Goal: Task Accomplishment & Management: Complete application form

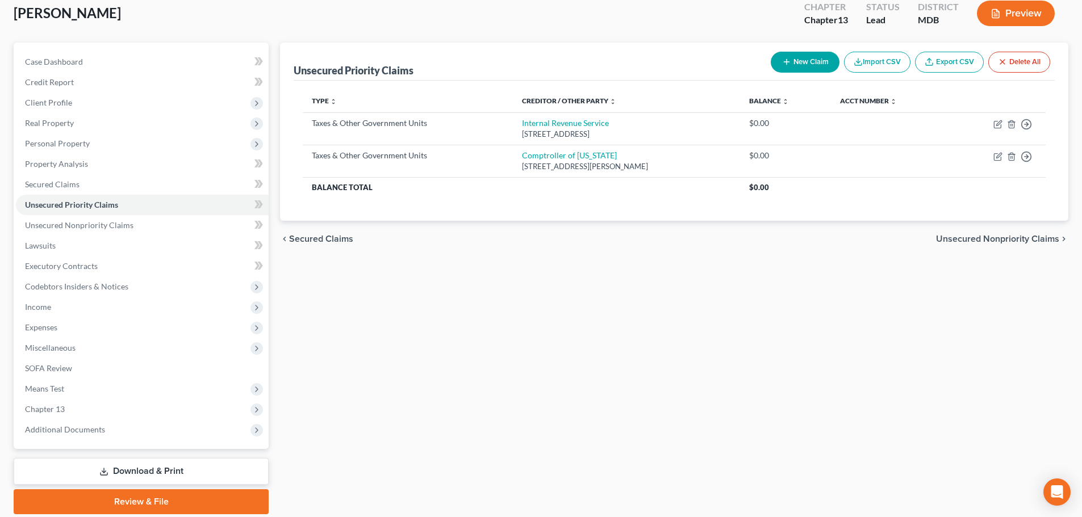
scroll to position [107, 0]
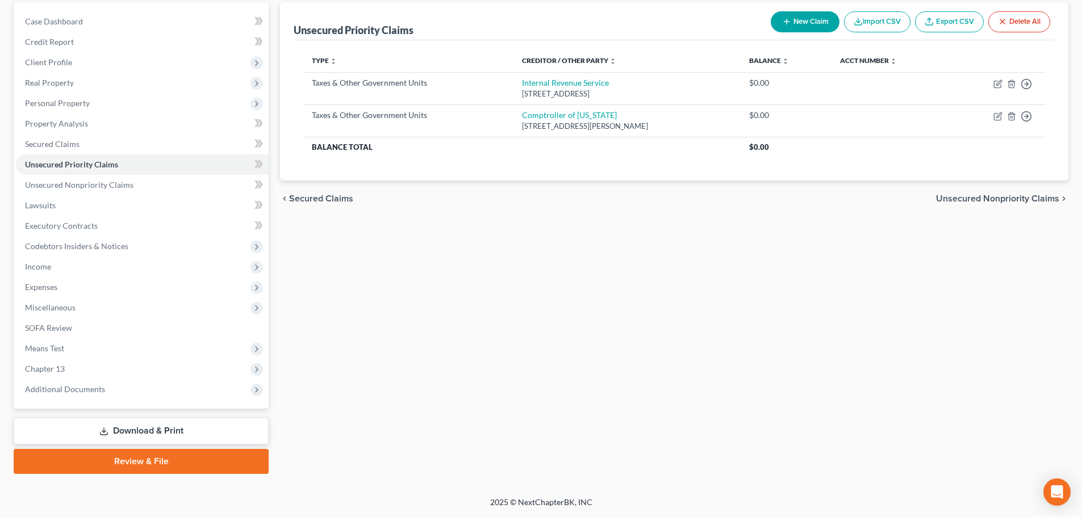
click at [143, 429] on link "Download & Print" at bounding box center [141, 431] width 255 height 27
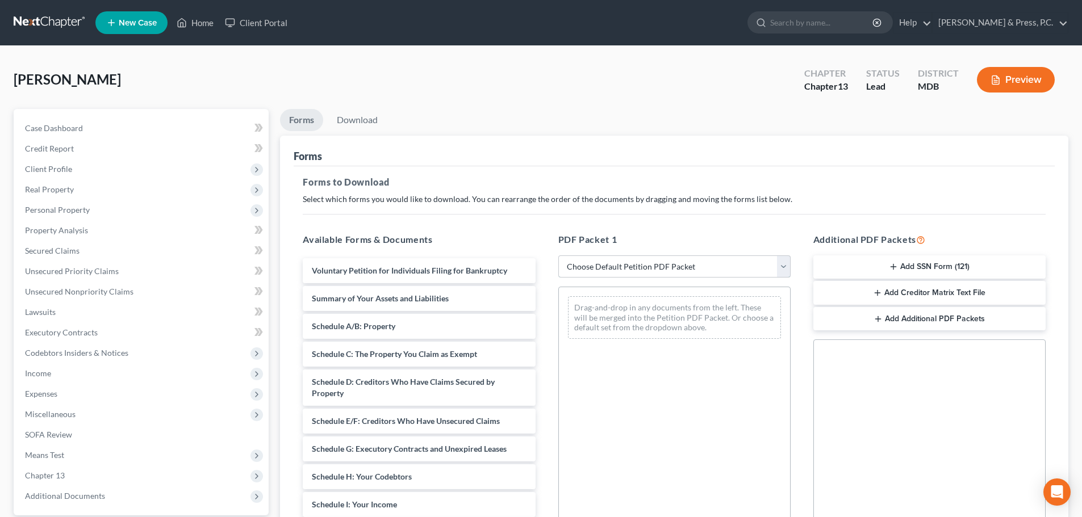
click at [652, 272] on select "Choose Default Petition PDF Packet Complete Bankruptcy Petition (all forms and …" at bounding box center [674, 267] width 232 height 23
select select "1"
click at [558, 256] on select "Choose Default Petition PDF Packet Complete Bankruptcy Petition (all forms and …" at bounding box center [674, 267] width 232 height 23
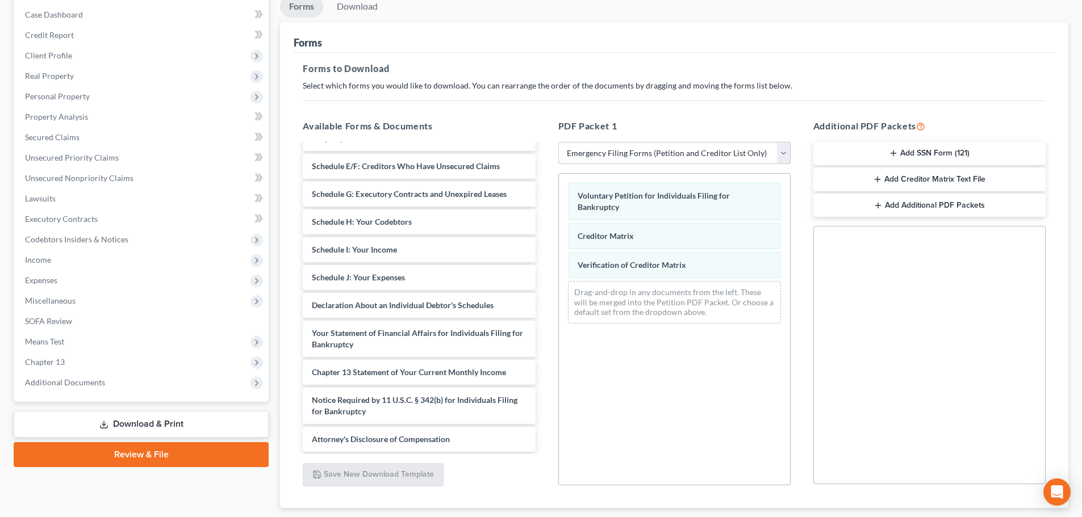
scroll to position [114, 0]
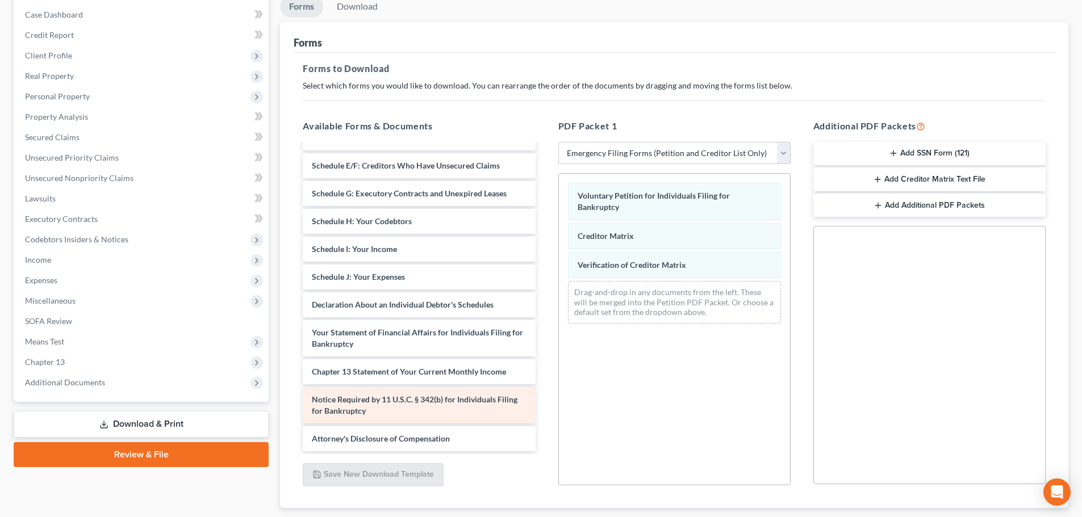
click at [474, 400] on div "Summary of Your Assets and Liabilities Schedule A/B: Property Schedule C: The P…" at bounding box center [419, 241] width 250 height 421
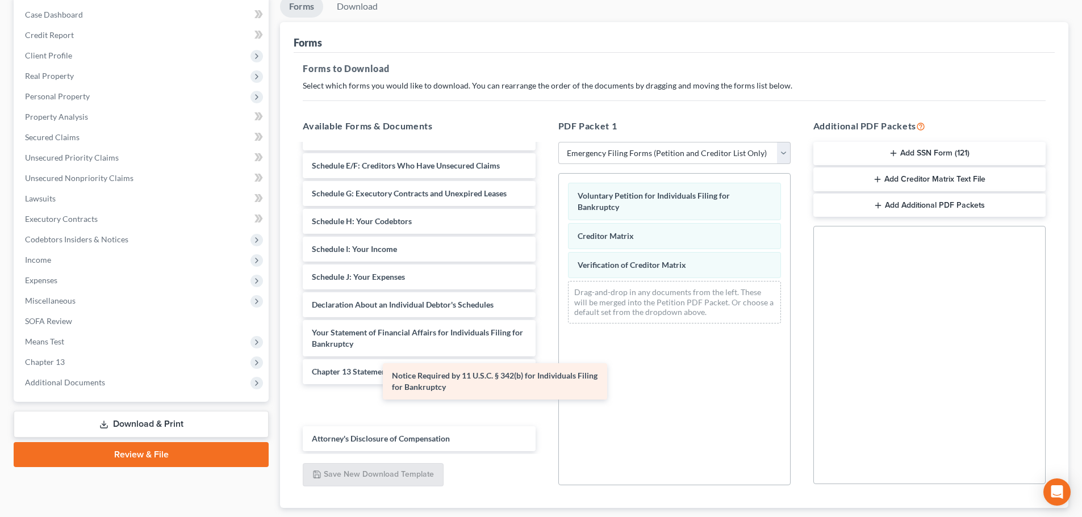
scroll to position [75, 0]
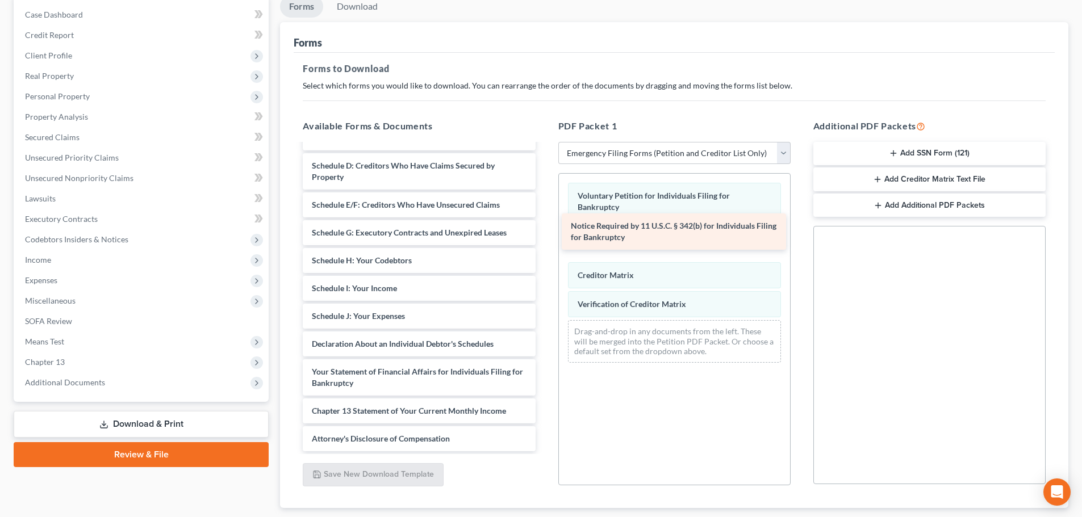
drag, startPoint x: 460, startPoint y: 399, endPoint x: 719, endPoint y: 225, distance: 311.5
click at [544, 225] on div "Notice Required by 11 U.S.C. § 342(b) for Individuals Filing for Bankruptcy Sum…" at bounding box center [419, 261] width 250 height 382
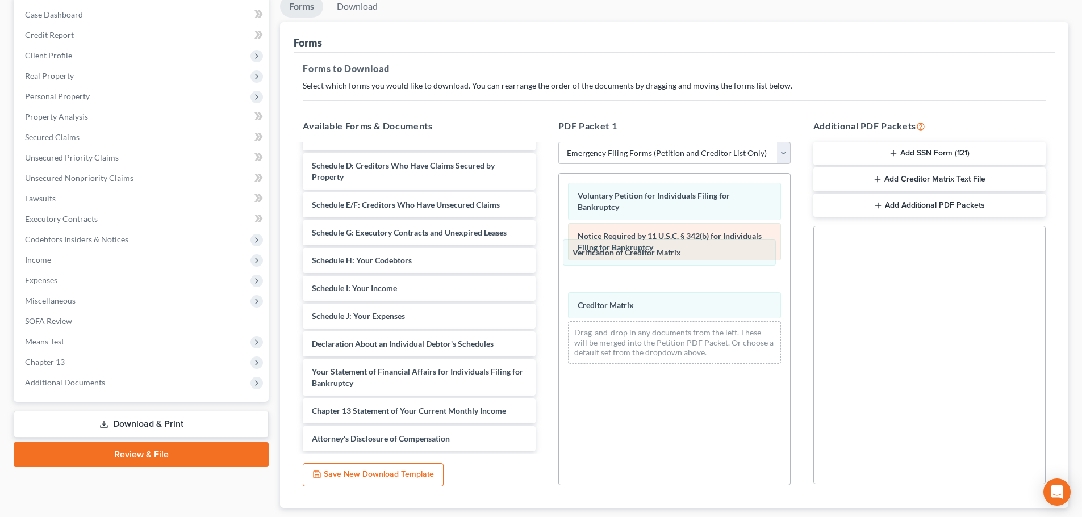
drag, startPoint x: 704, startPoint y: 302, endPoint x: 693, endPoint y: 253, distance: 50.0
click at [699, 250] on div "Verification of Creditor Matrix Voluntary Petition for Individuals Filing for B…" at bounding box center [674, 273] width 231 height 199
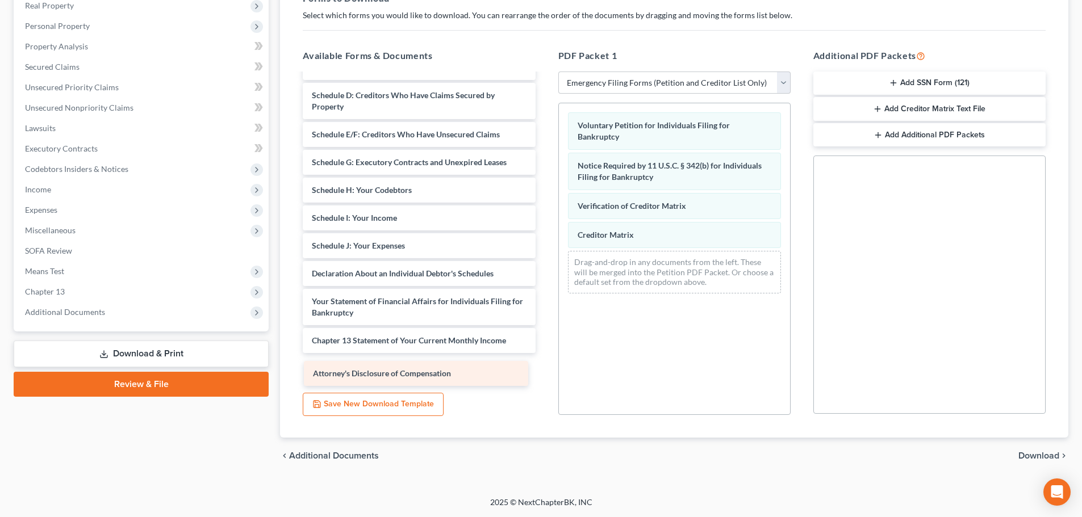
click at [462, 375] on div "Attorney's Disclosure of Compensation Summary of Your Assets and Liabilities Sc…" at bounding box center [419, 190] width 250 height 382
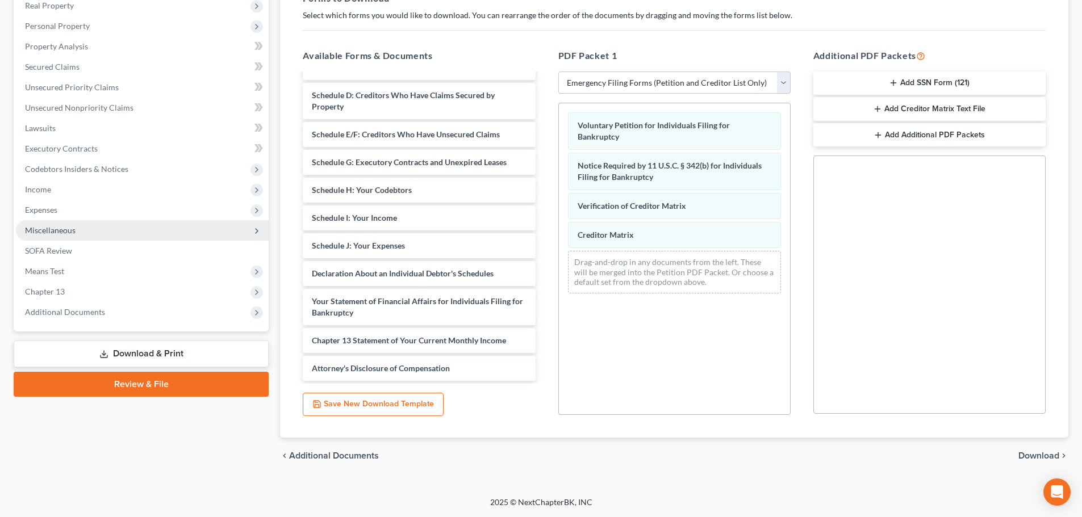
click at [258, 231] on polyline at bounding box center [257, 231] width 2 height 5
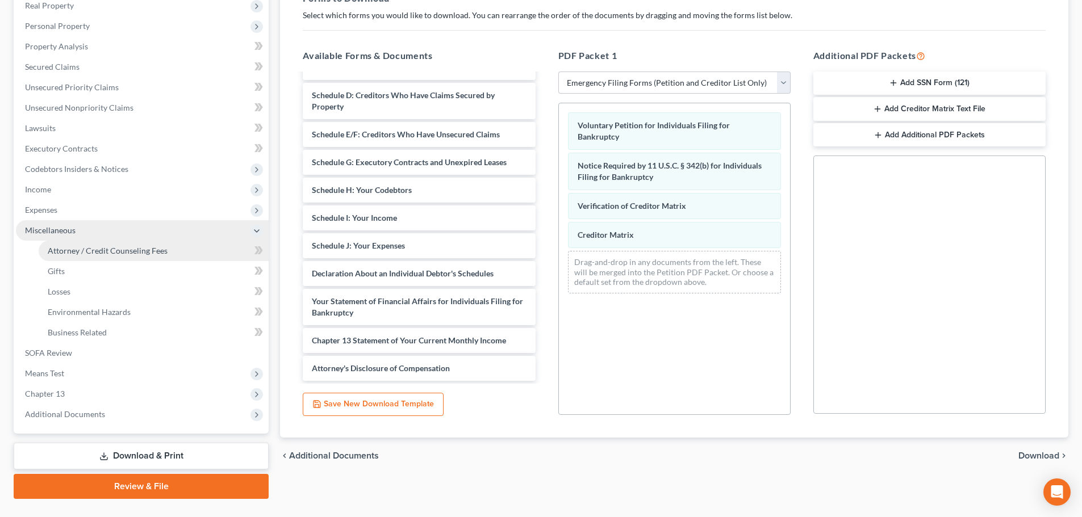
click at [130, 251] on span "Attorney / Credit Counseling Fees" at bounding box center [108, 251] width 120 height 10
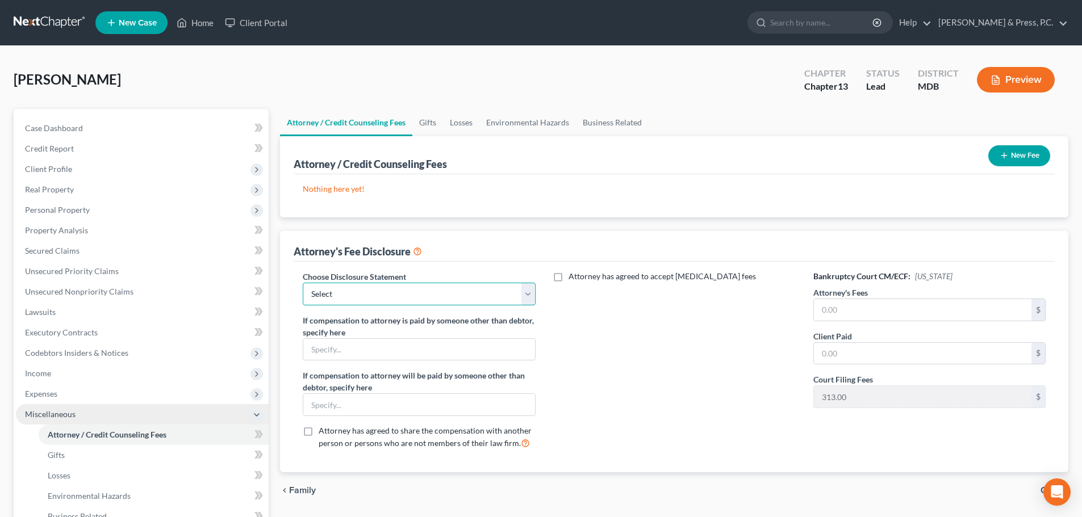
click at [378, 290] on select "Select MD 13 MD 7 DC 11 Alexandria Flat fee 13" at bounding box center [419, 294] width 232 height 23
select select "0"
click at [303, 283] on select "Select MD 13 MD 7 DC 11 Alexandria Flat fee 13" at bounding box center [419, 294] width 232 height 23
click at [844, 305] on input "text" at bounding box center [922, 310] width 217 height 22
type input "6,800"
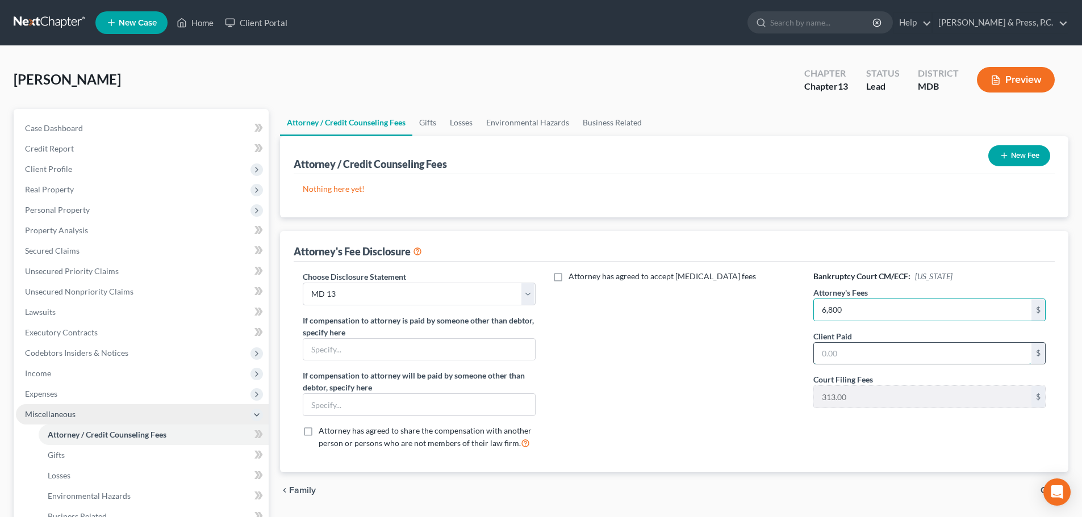
click at [862, 347] on input "text" at bounding box center [922, 354] width 217 height 22
type input "187"
click at [575, 253] on div "Attorney's Fee Disclosure" at bounding box center [674, 246] width 761 height 31
click at [1018, 153] on button "New Fee" at bounding box center [1019, 155] width 62 height 21
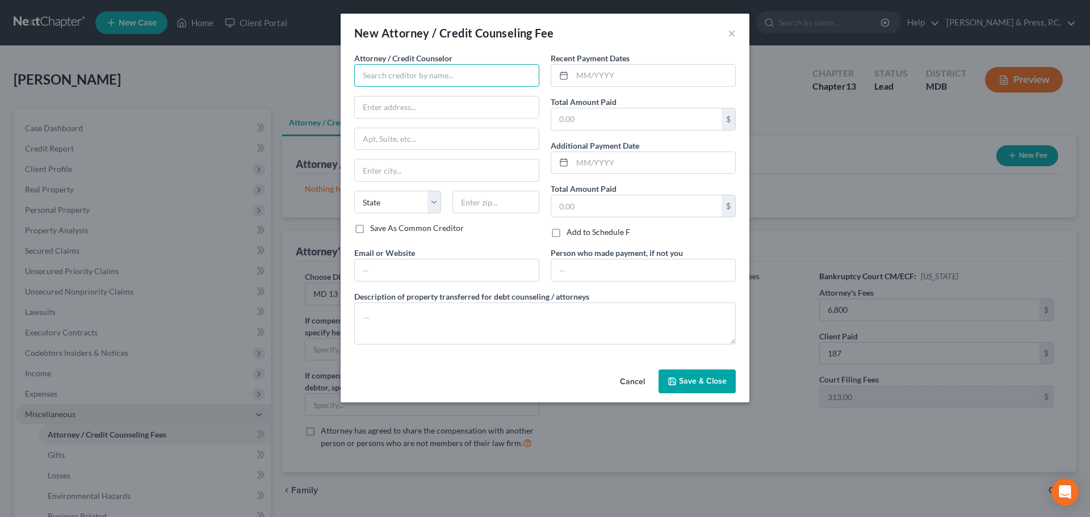
click at [378, 76] on input "text" at bounding box center [446, 75] width 185 height 23
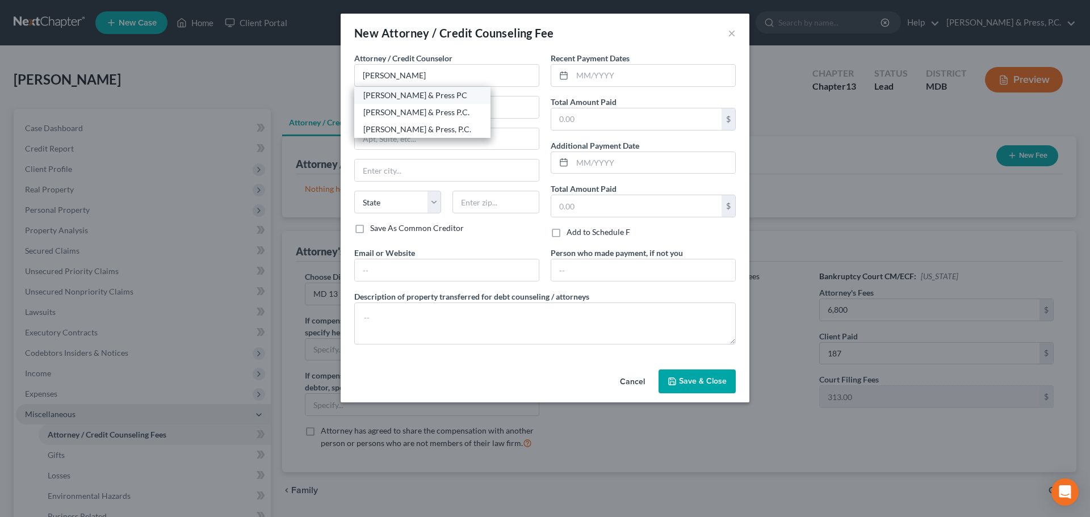
click at [395, 97] on div "[PERSON_NAME] & Press PC" at bounding box center [422, 95] width 118 height 11
type input "[PERSON_NAME] & Press PC"
type input "[STREET_ADDRESS]"
type input "Ste 200"
type input "Mc Lean"
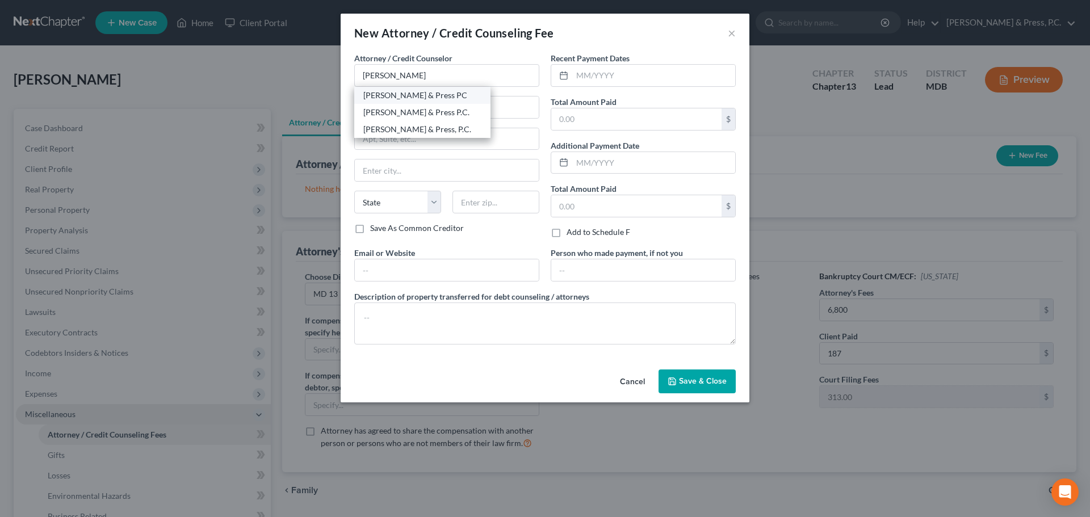
select select "48"
type input "22101"
click at [596, 72] on input "text" at bounding box center [653, 76] width 163 height 22
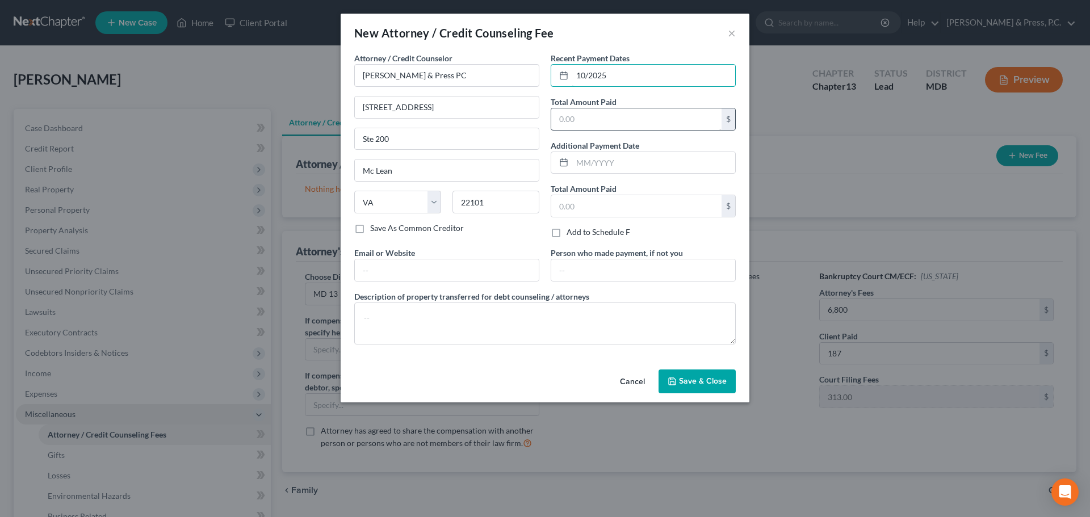
type input "10/2025"
click at [594, 123] on input "text" at bounding box center [636, 119] width 170 height 22
type input "187"
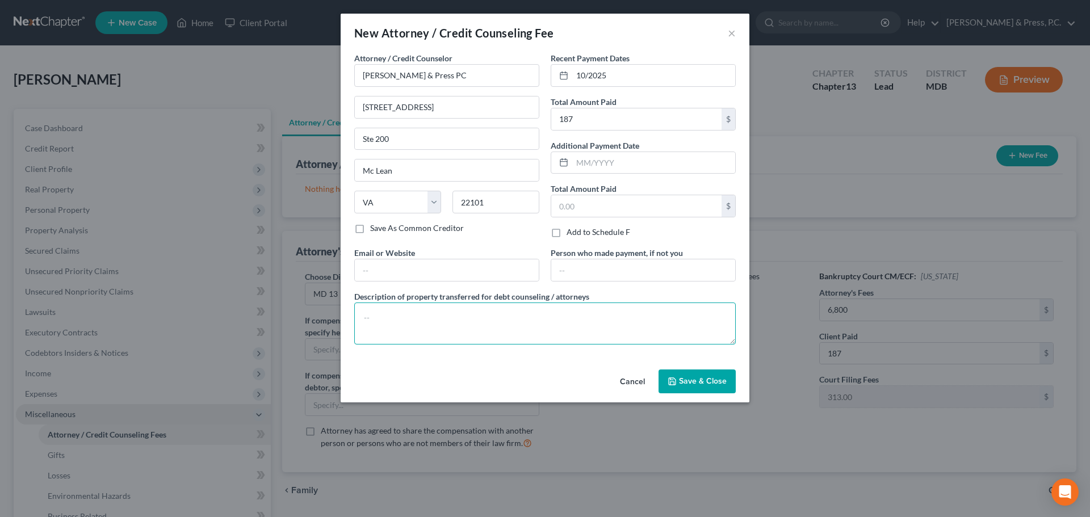
click at [506, 330] on textarea at bounding box center [545, 324] width 382 height 42
click at [703, 383] on span "Save & Close" at bounding box center [703, 381] width 48 height 10
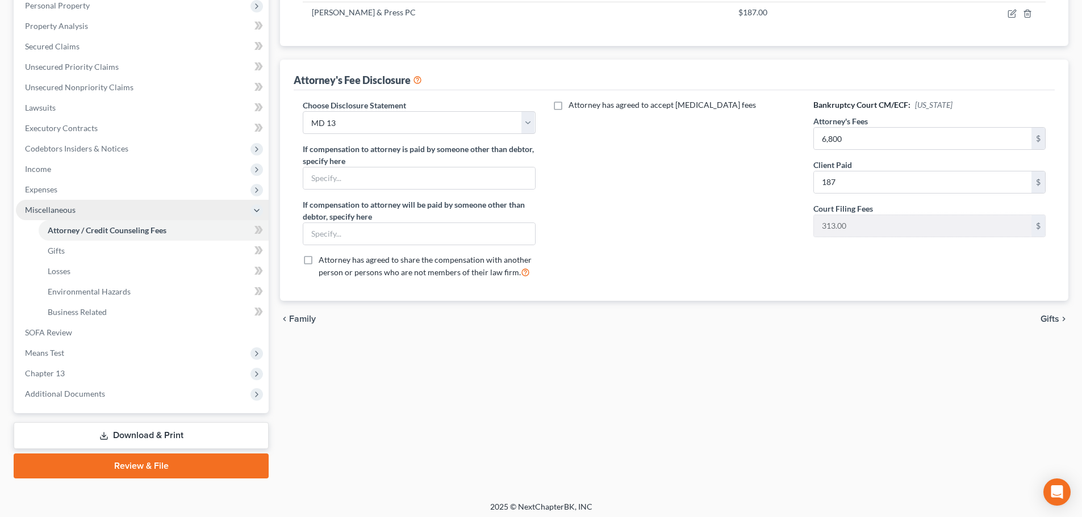
scroll to position [209, 0]
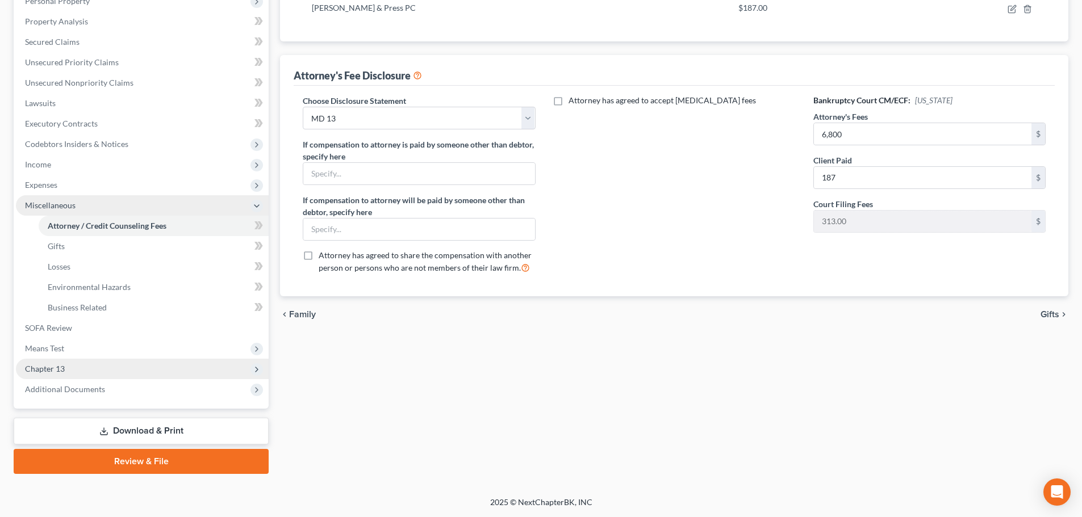
click at [75, 368] on span "Chapter 13" at bounding box center [142, 369] width 253 height 20
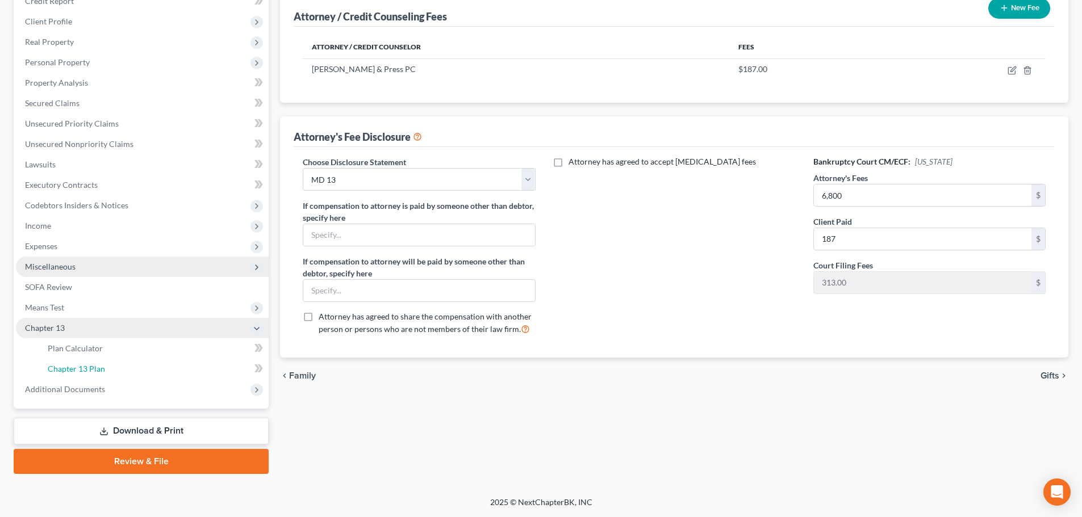
click at [75, 368] on span "Chapter 13 Plan" at bounding box center [76, 369] width 57 height 10
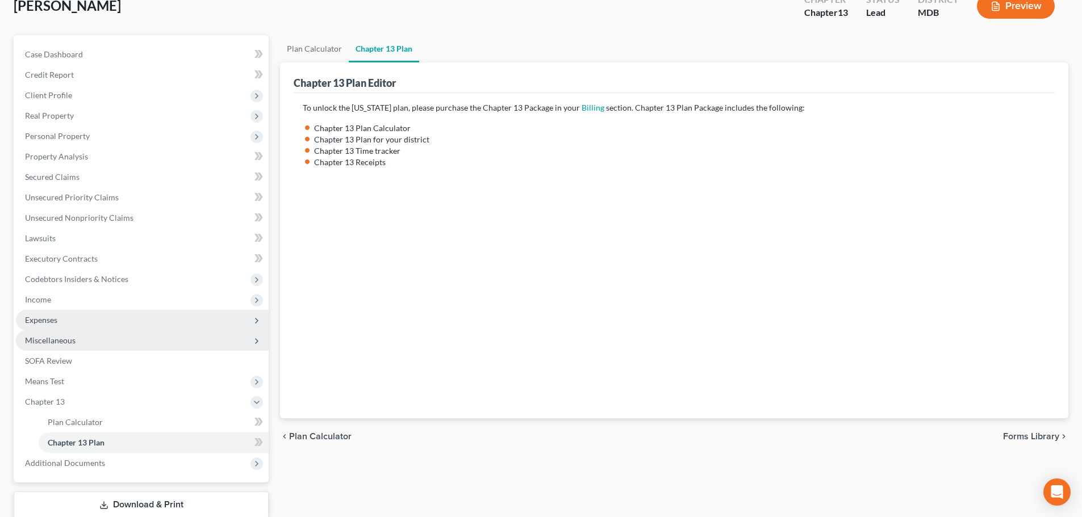
scroll to position [148, 0]
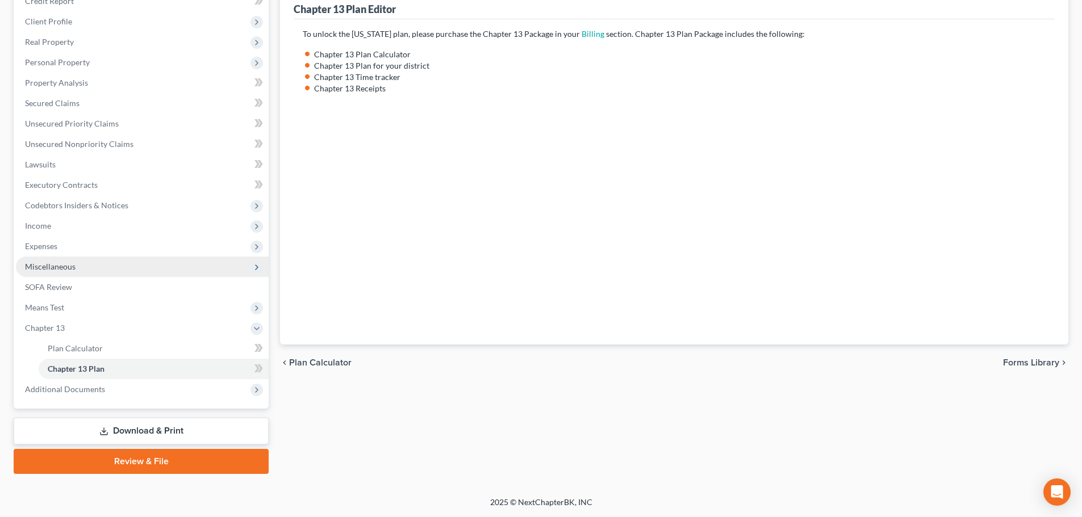
click at [132, 434] on link "Download & Print" at bounding box center [141, 431] width 255 height 27
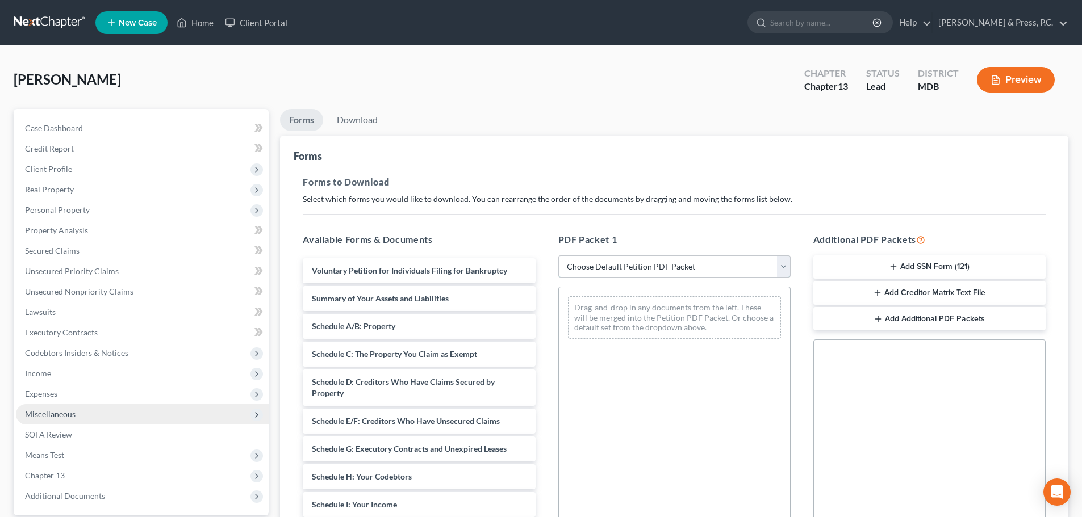
click at [638, 269] on select "Choose Default Petition PDF Packet Complete Bankruptcy Petition (all forms and …" at bounding box center [674, 267] width 232 height 23
select select "1"
click at [558, 256] on select "Choose Default Petition PDF Packet Complete Bankruptcy Petition (all forms and …" at bounding box center [674, 267] width 232 height 23
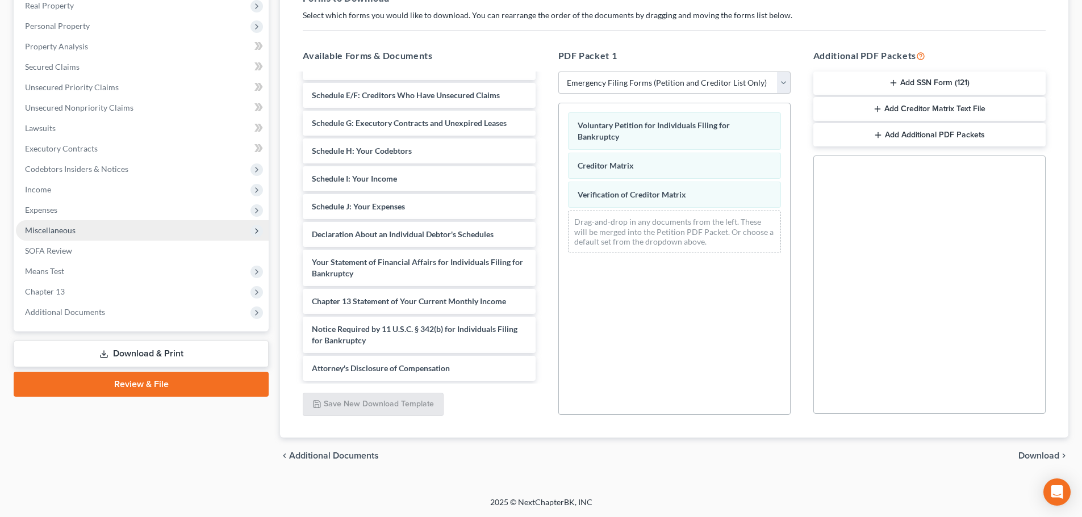
scroll to position [86, 0]
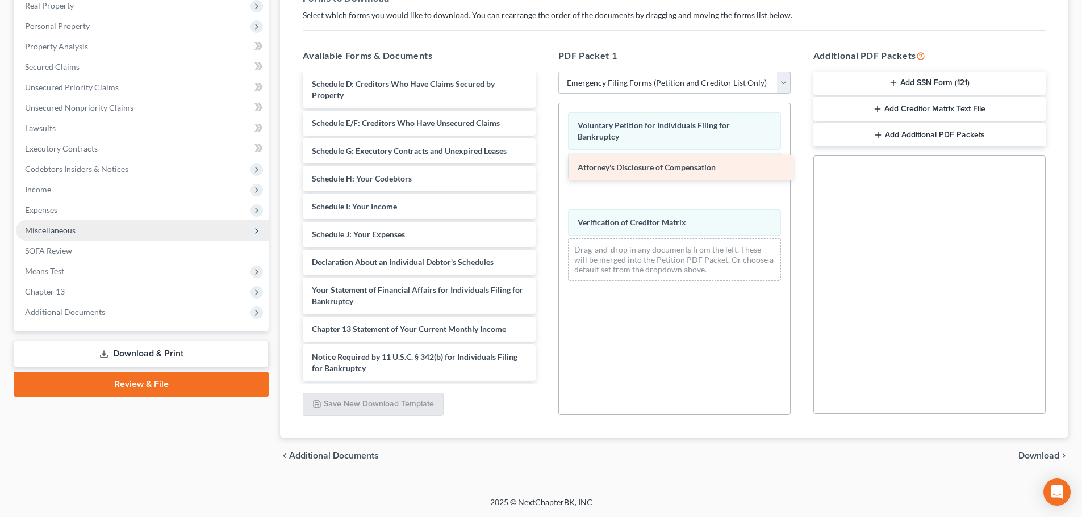
drag, startPoint x: 406, startPoint y: 368, endPoint x: 672, endPoint y: 167, distance: 333.2
click at [544, 167] on div "Attorney's Disclosure of Compensation Summary of Your Assets and Liabilities Sc…" at bounding box center [419, 184] width 250 height 393
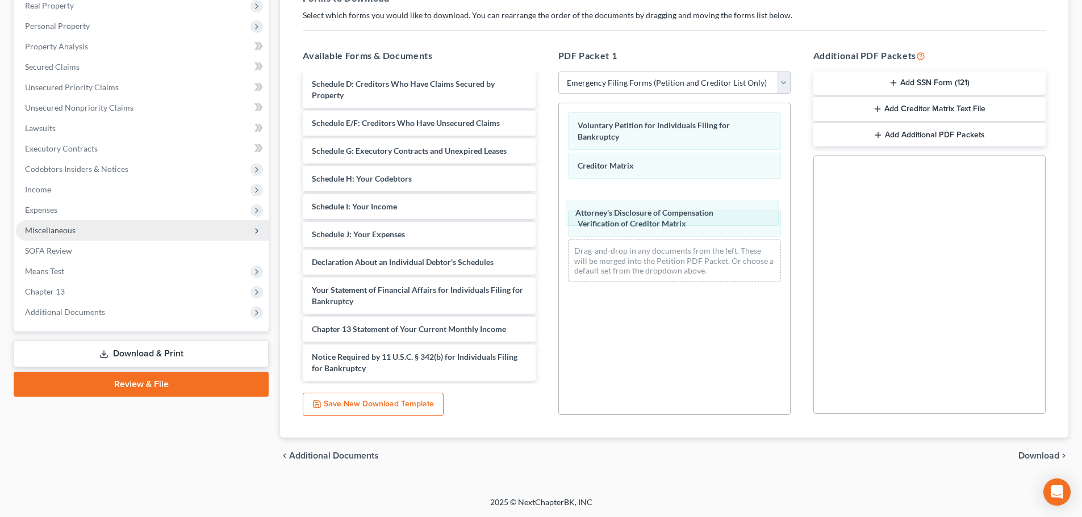
drag, startPoint x: 648, startPoint y: 194, endPoint x: 643, endPoint y: 263, distance: 69.4
click at [643, 266] on div "Attorney's Disclosure of Compensation Voluntary Petition for Individuals Filing…" at bounding box center [674, 197] width 231 height 188
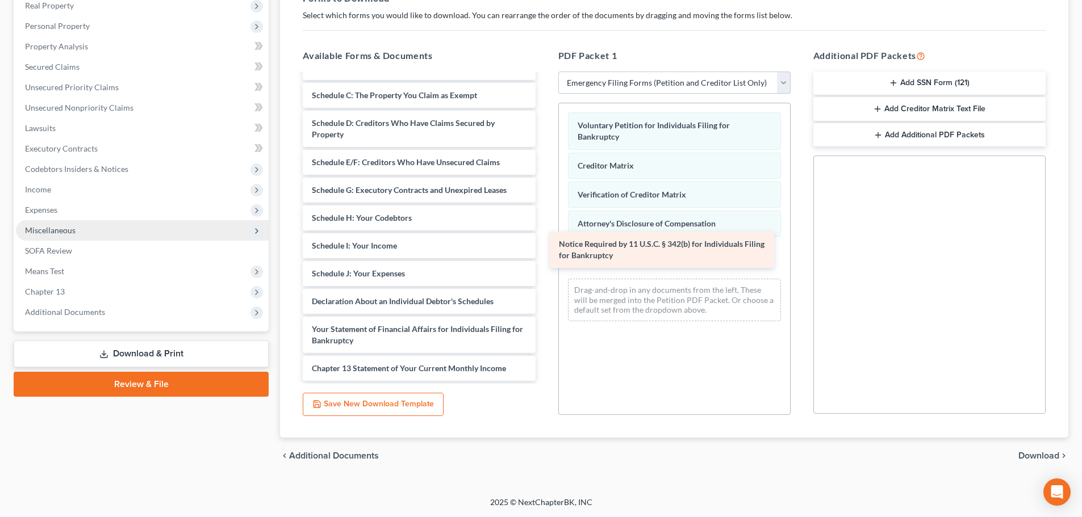
scroll to position [47, 0]
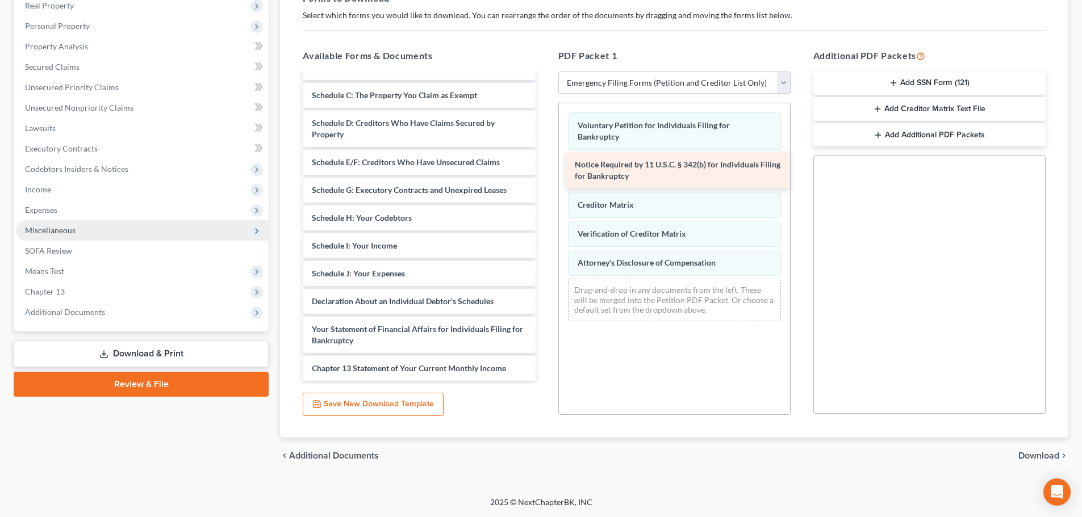
drag, startPoint x: 358, startPoint y: 371, endPoint x: 621, endPoint y: 178, distance: 325.8
click at [544, 178] on div "Notice Required by 11 U.S.C. § 342(b) for Individuals Filing for Bankruptcy Sum…" at bounding box center [419, 204] width 250 height 354
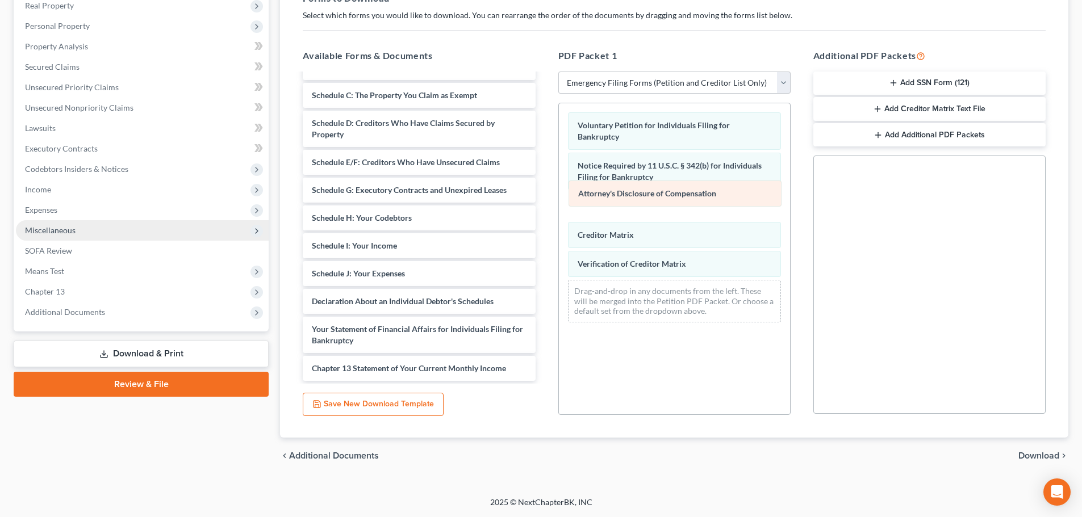
drag, startPoint x: 635, startPoint y: 268, endPoint x: 635, endPoint y: 198, distance: 70.4
click at [635, 198] on div "Attorney's Disclosure of Compensation Voluntary Petition for Individuals Filing…" at bounding box center [674, 217] width 231 height 228
click at [635, 198] on div "Attorney's Disclosure of Compensation" at bounding box center [674, 206] width 213 height 26
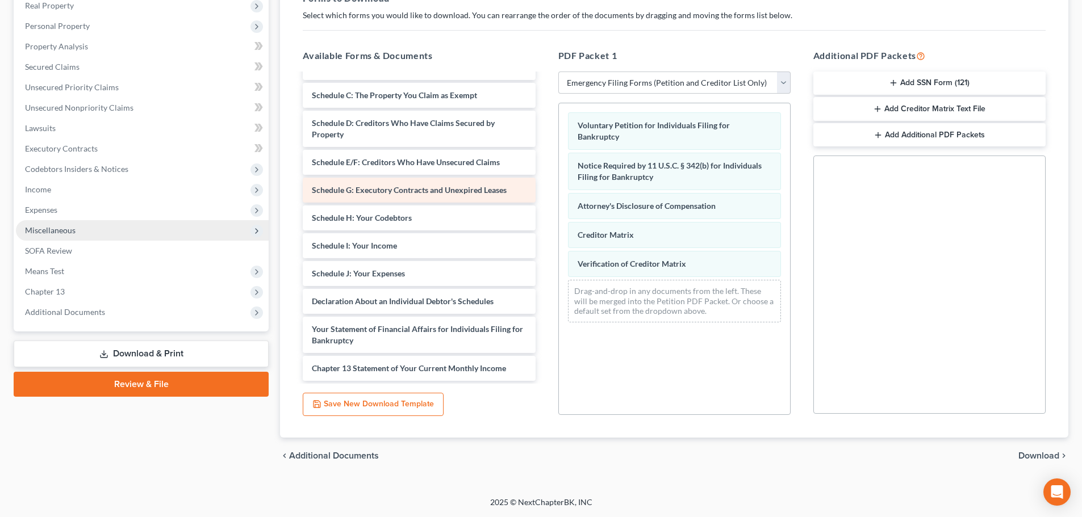
scroll to position [0, 0]
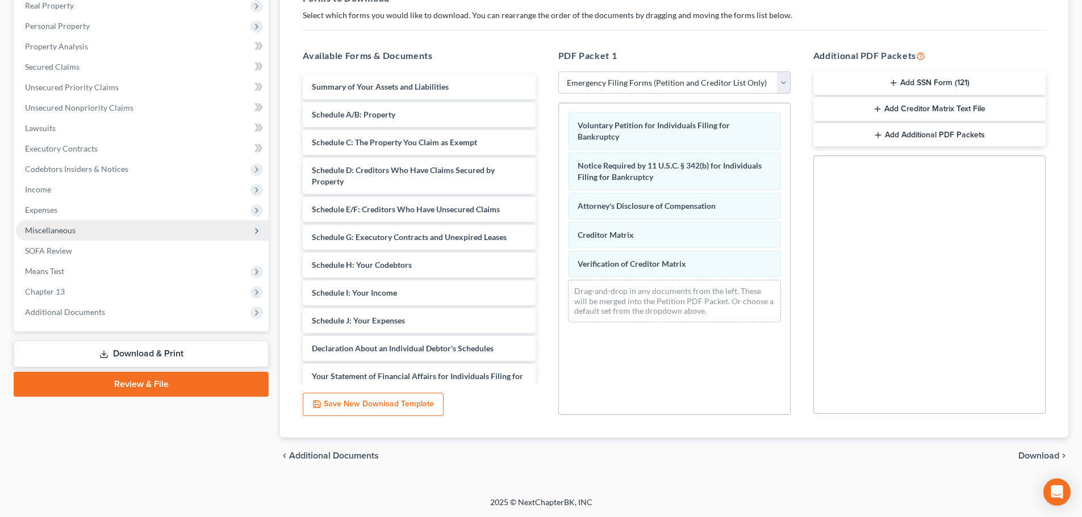
click at [1045, 457] on span "Download" at bounding box center [1038, 455] width 41 height 9
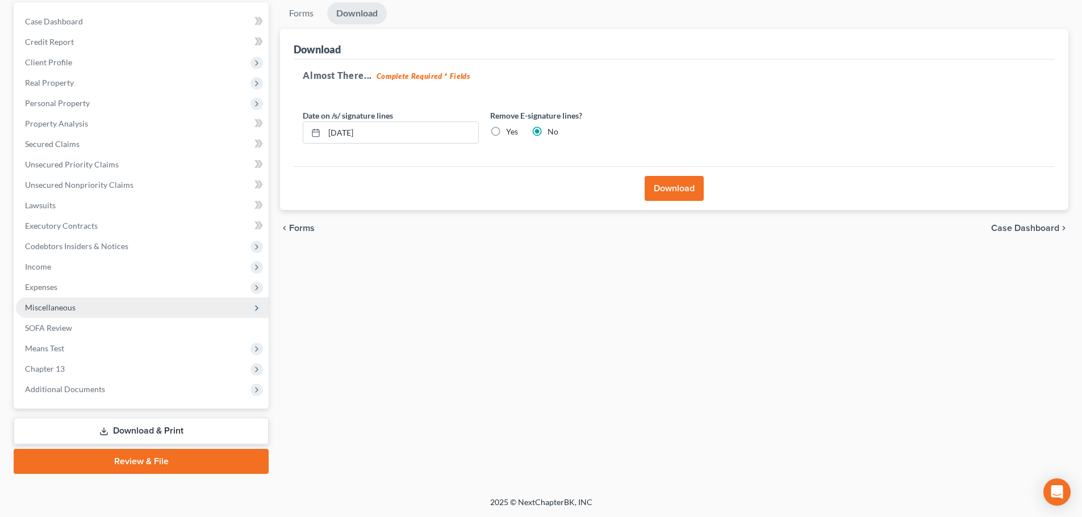
click at [680, 192] on button "Download" at bounding box center [673, 188] width 59 height 25
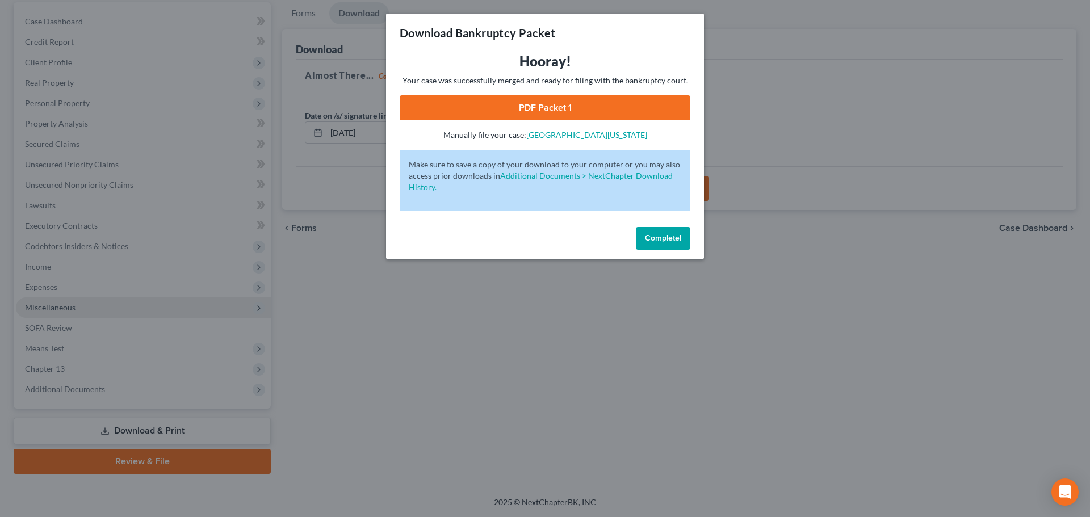
click at [539, 110] on link "PDF Packet 1" at bounding box center [545, 107] width 291 height 25
click at [660, 240] on span "Complete!" at bounding box center [663, 238] width 36 height 10
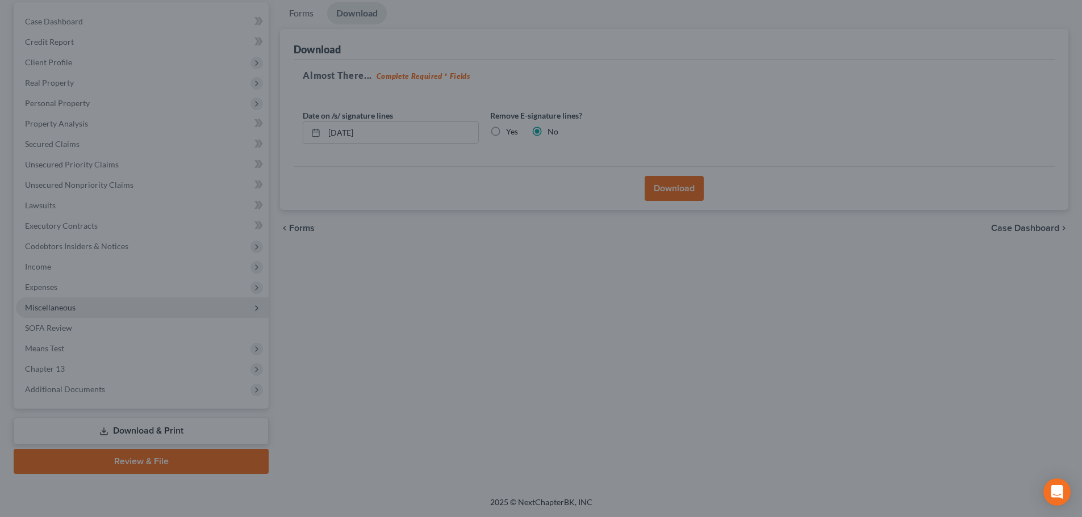
click at [605, 326] on div "Forms Download Forms Forms to Download Select which forms you would like to dow…" at bounding box center [673, 238] width 799 height 472
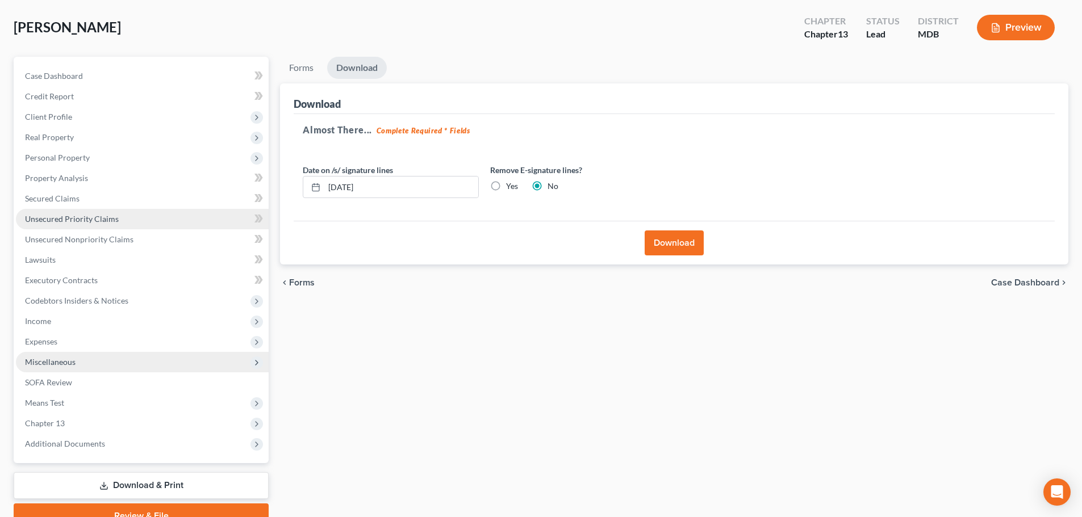
scroll to position [0, 0]
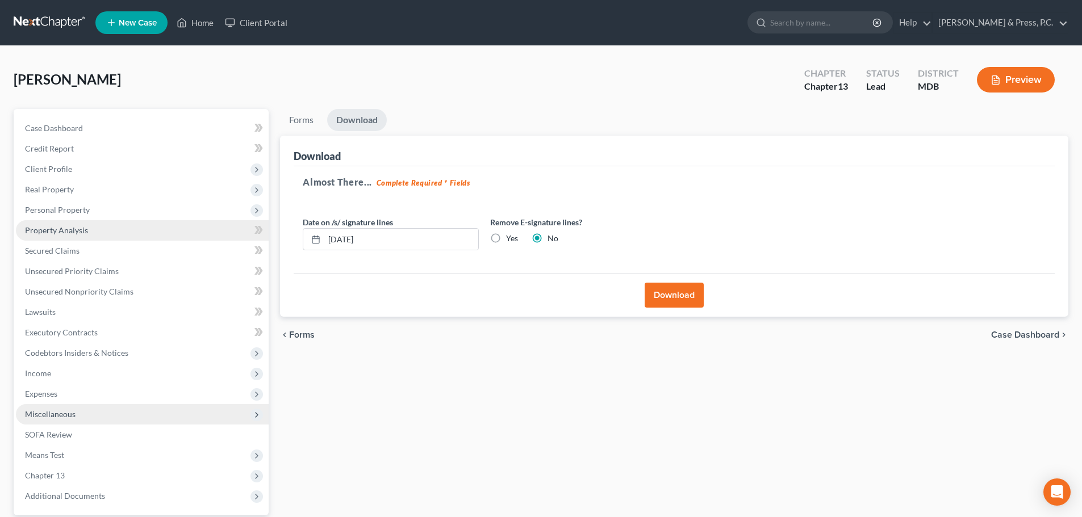
click at [50, 232] on span "Property Analysis" at bounding box center [56, 230] width 63 height 10
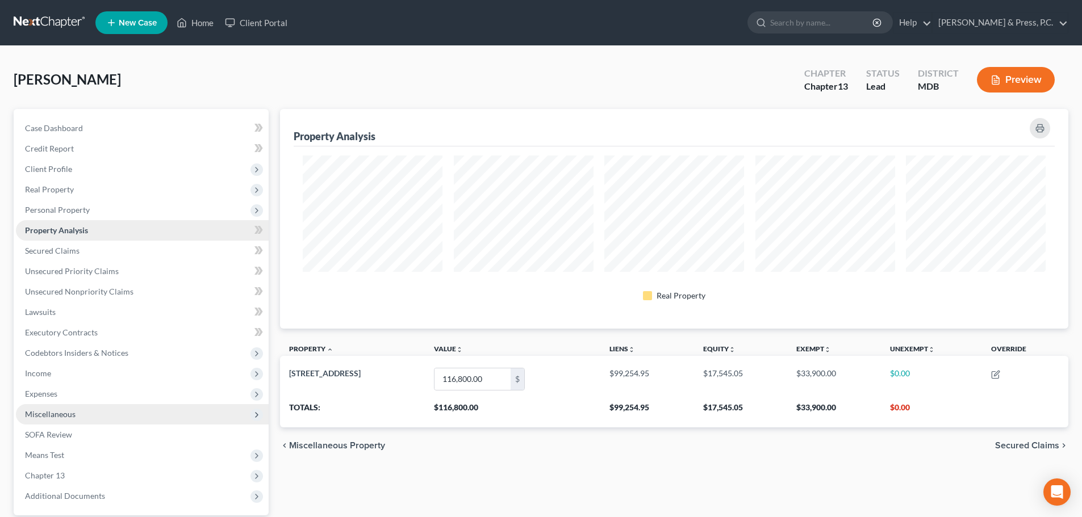
scroll to position [220, 788]
click at [44, 248] on span "Secured Claims" at bounding box center [52, 251] width 55 height 10
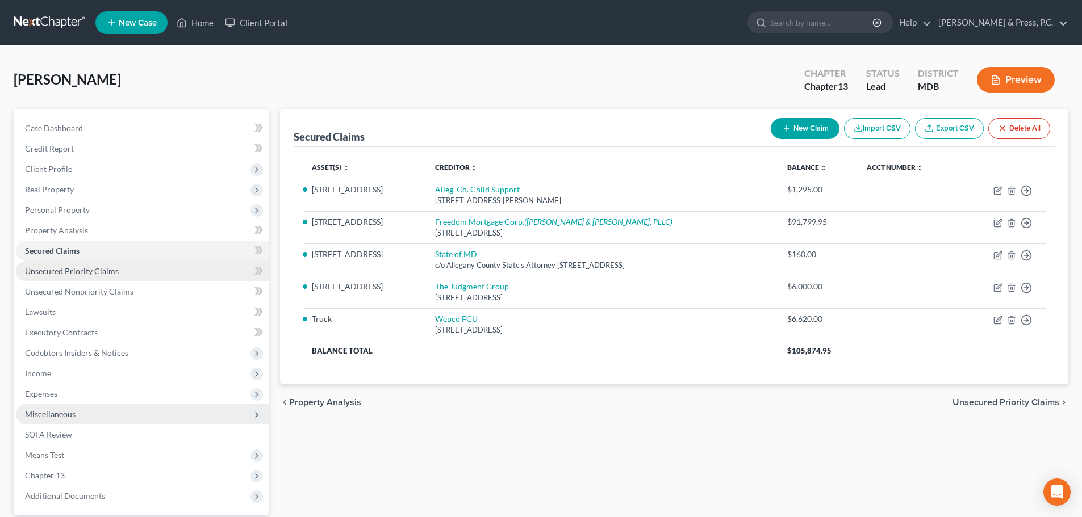
click at [47, 271] on span "Unsecured Priority Claims" at bounding box center [72, 271] width 94 height 10
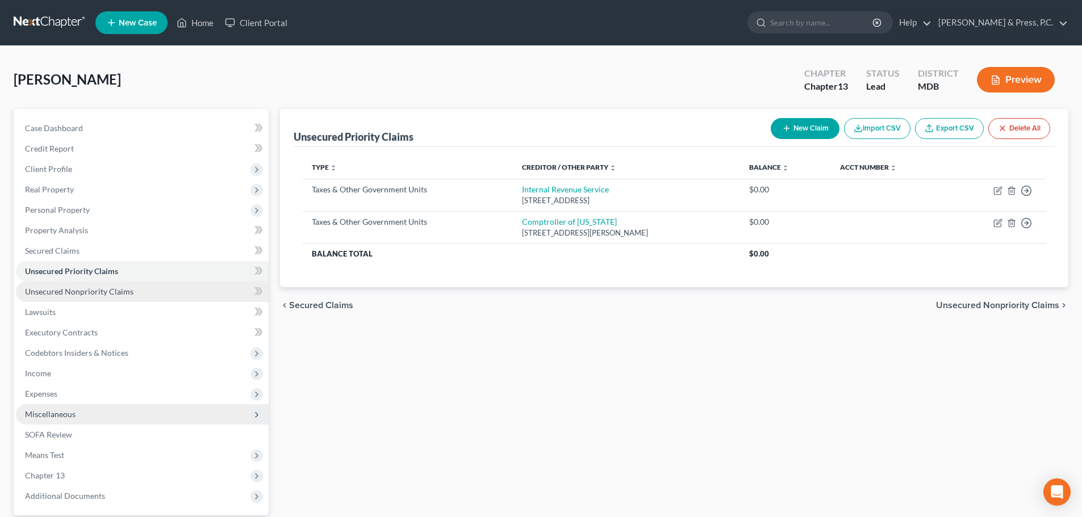
click at [49, 291] on span "Unsecured Nonpriority Claims" at bounding box center [79, 292] width 108 height 10
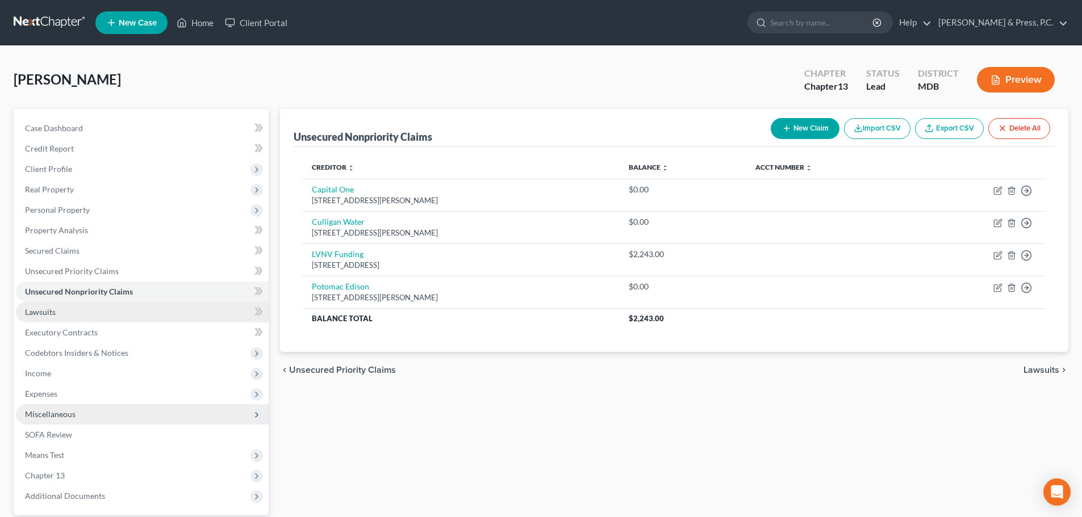
click at [48, 315] on span "Lawsuits" at bounding box center [40, 312] width 31 height 10
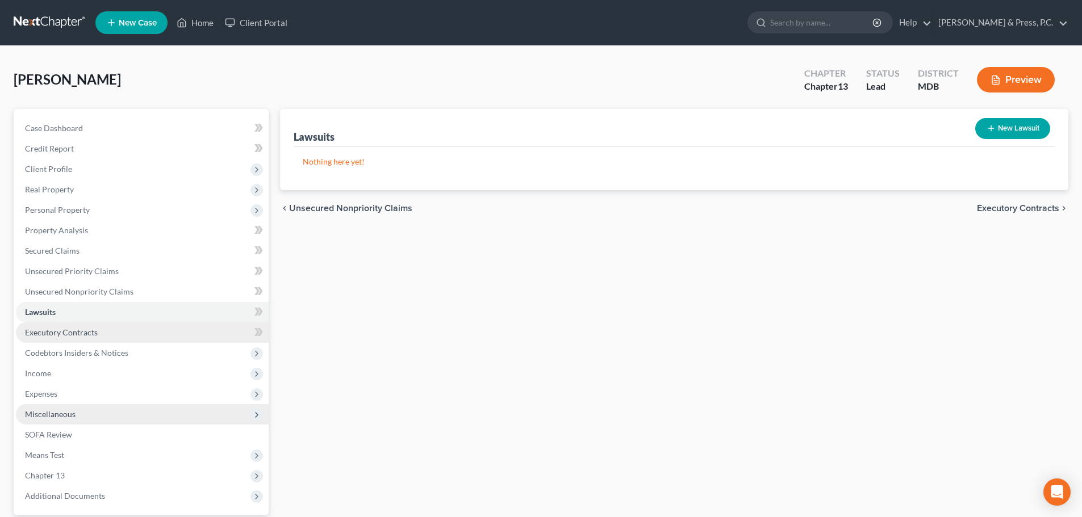
click at [62, 336] on span "Executory Contracts" at bounding box center [61, 333] width 73 height 10
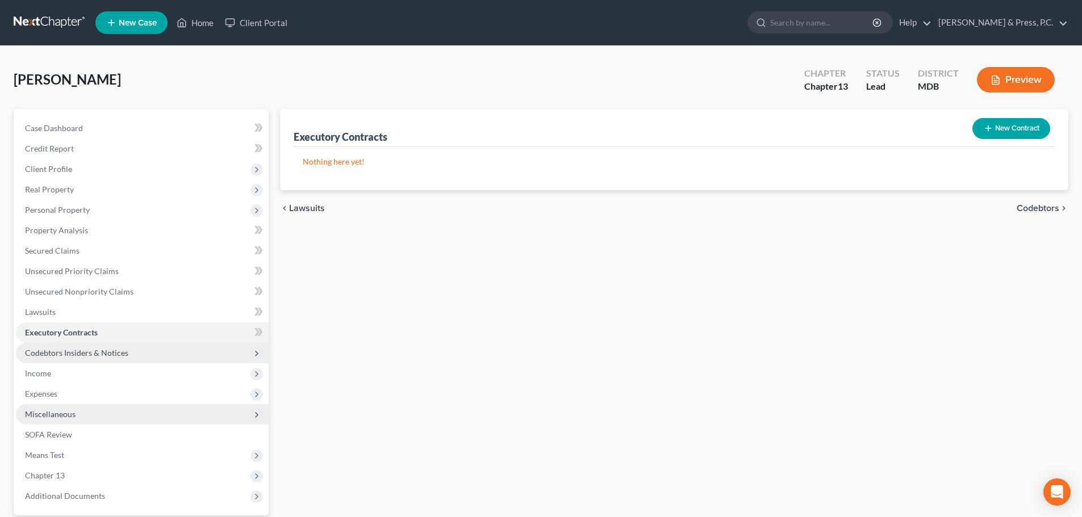
click at [71, 351] on span "Codebtors Insiders & Notices" at bounding box center [76, 353] width 103 height 10
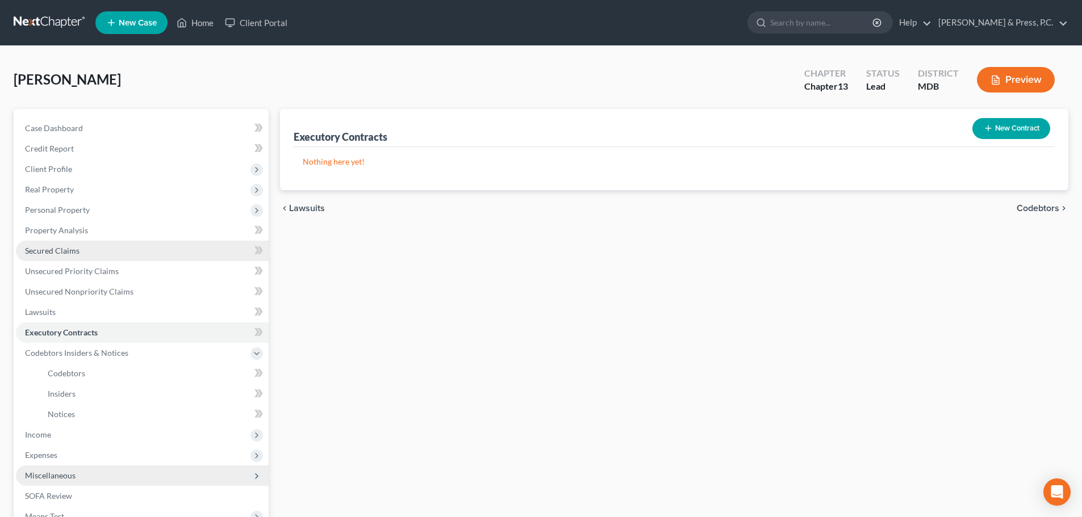
click at [61, 252] on span "Secured Claims" at bounding box center [52, 251] width 55 height 10
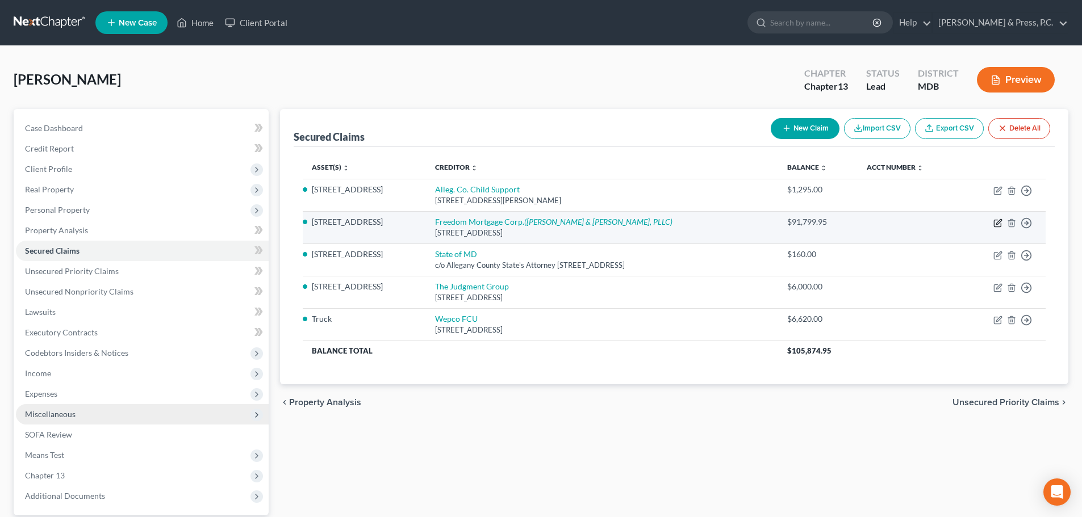
click at [995, 221] on icon "button" at bounding box center [997, 223] width 9 height 9
select select "33"
select select "0"
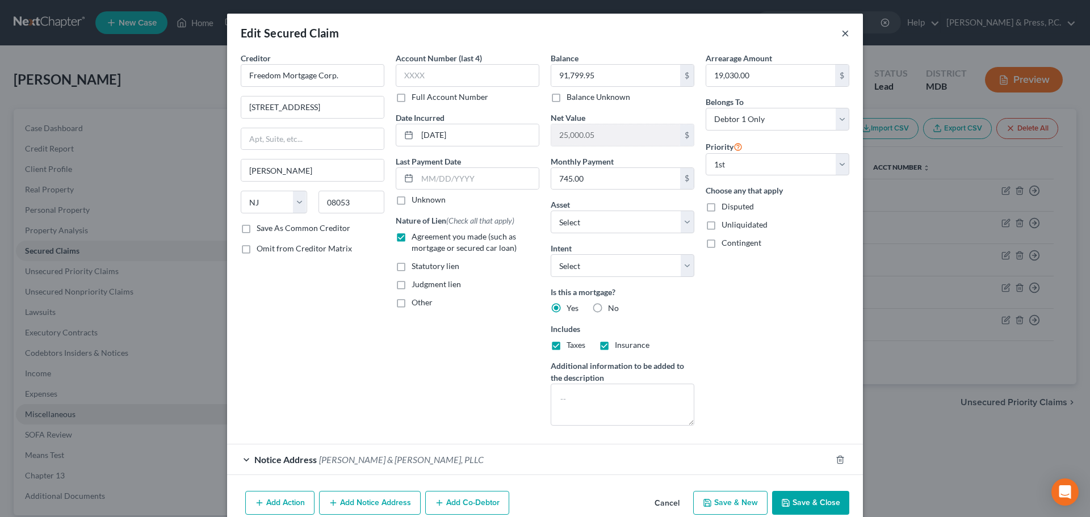
click at [841, 30] on button "×" at bounding box center [845, 33] width 8 height 14
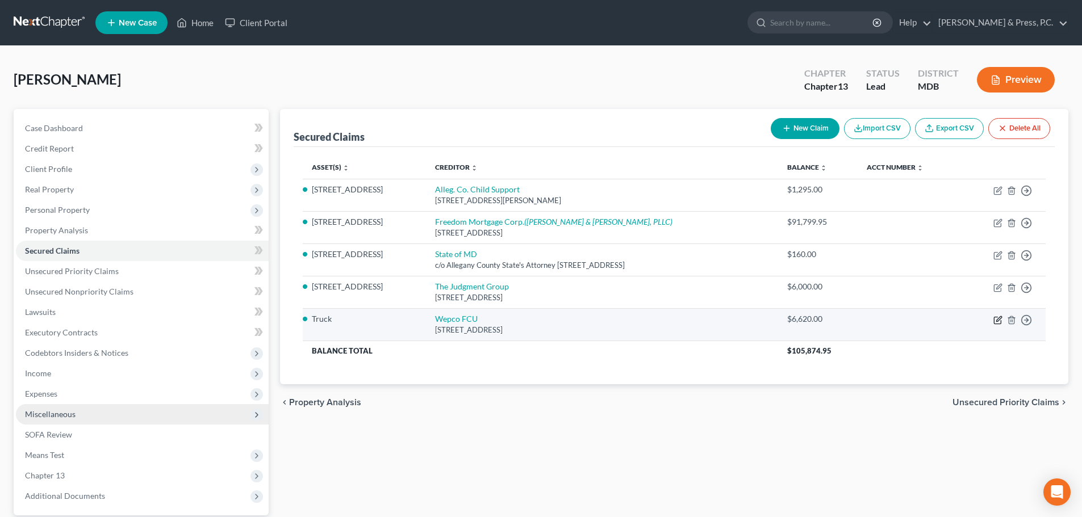
click at [996, 321] on icon "button" at bounding box center [997, 320] width 9 height 9
select select "21"
select select "0"
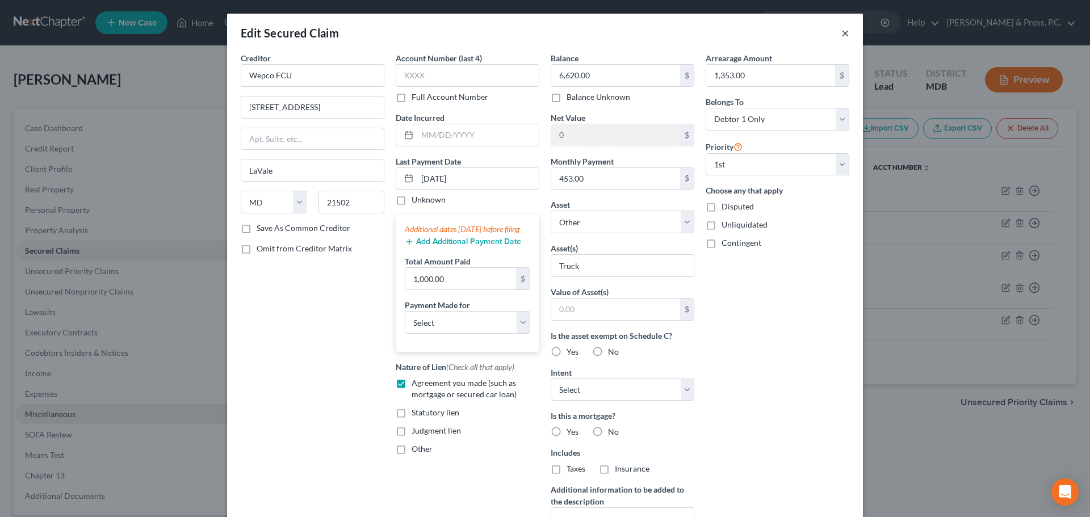
click at [843, 35] on button "×" at bounding box center [845, 33] width 8 height 14
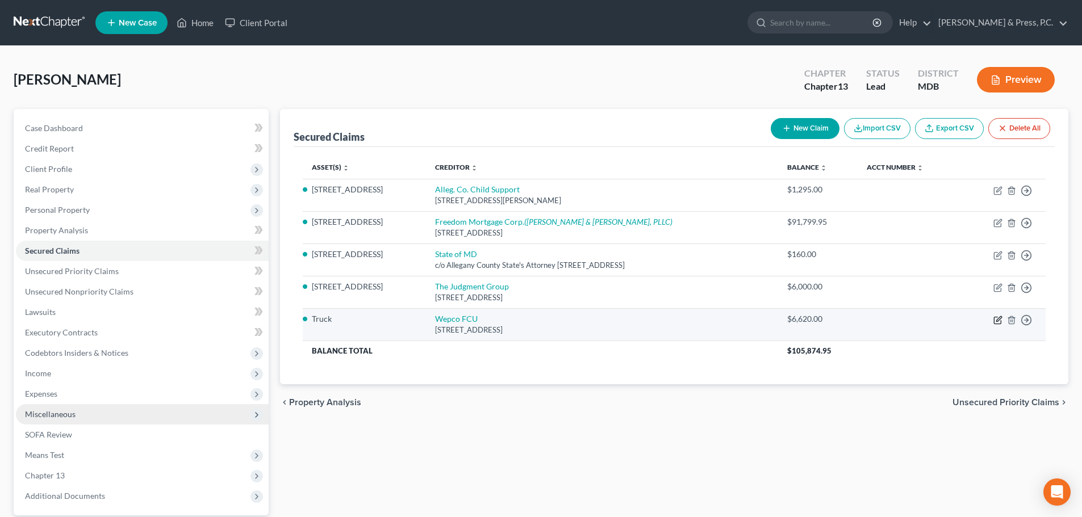
click at [996, 321] on icon "button" at bounding box center [997, 320] width 9 height 9
select select "21"
select select "0"
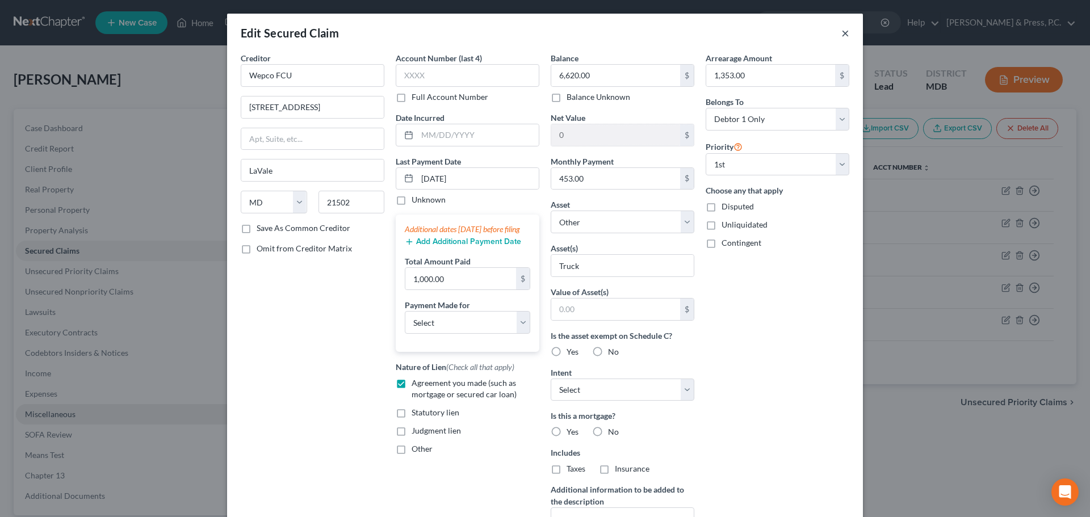
click at [845, 35] on button "×" at bounding box center [845, 33] width 8 height 14
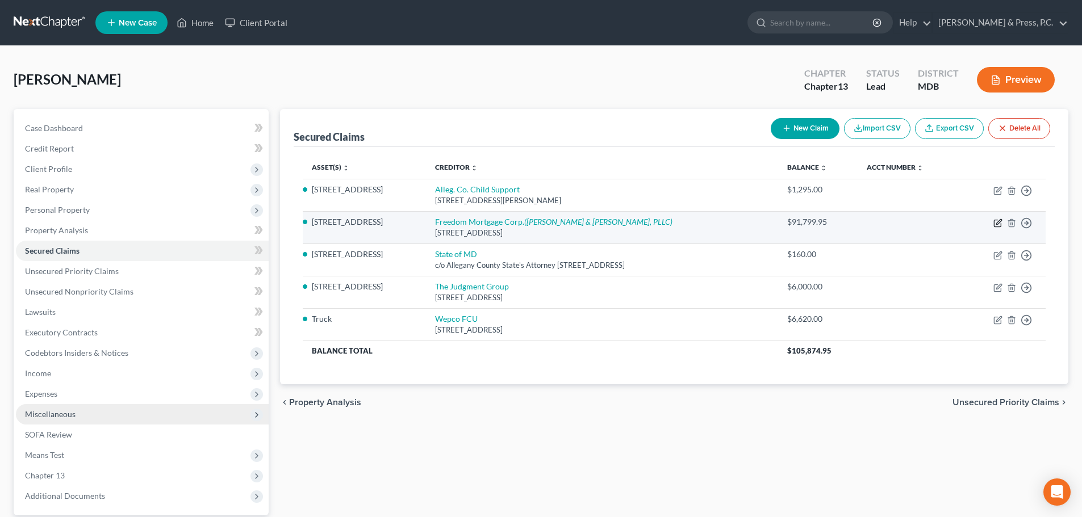
click at [996, 226] on icon "button" at bounding box center [997, 223] width 9 height 9
select select "33"
select select "2"
select select "0"
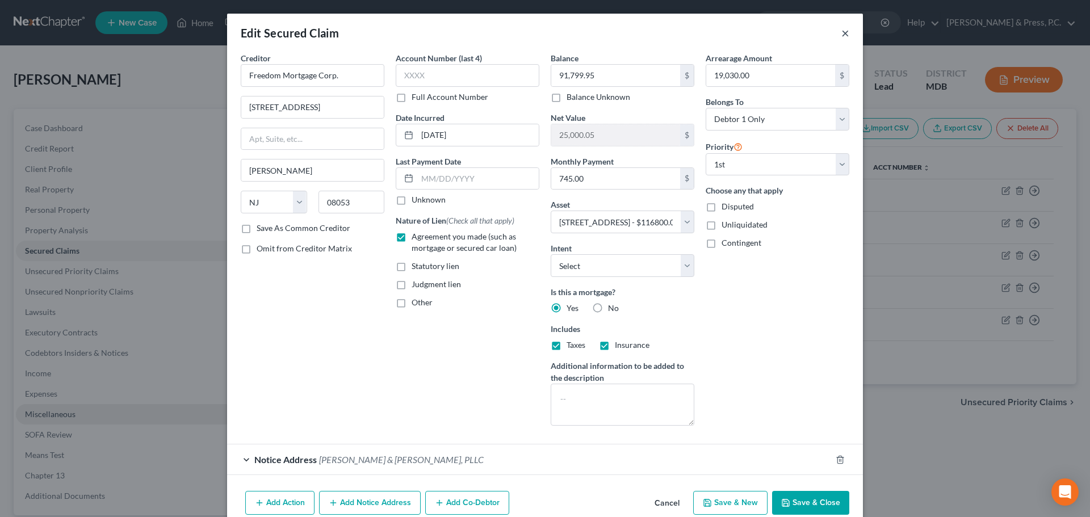
click at [843, 30] on button "×" at bounding box center [845, 33] width 8 height 14
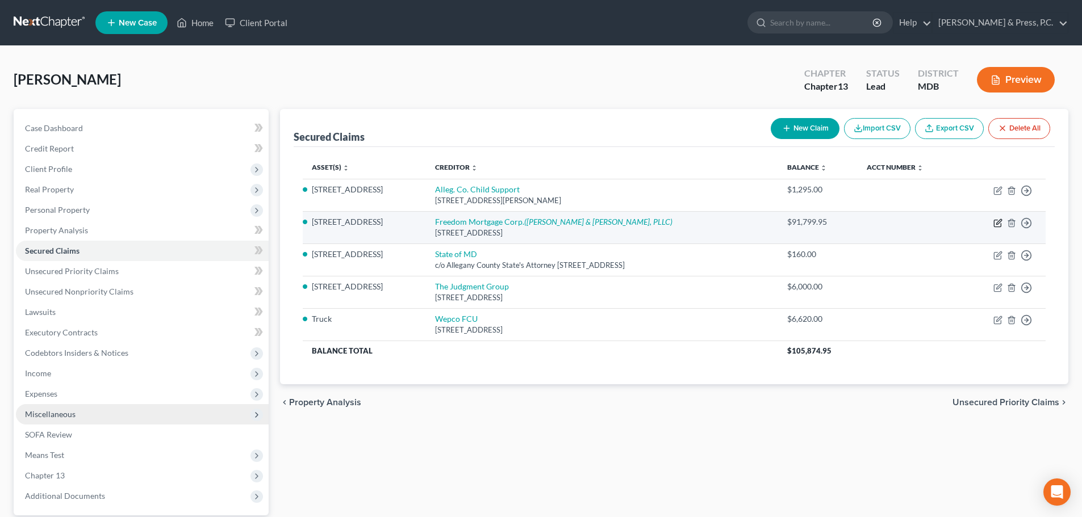
click at [995, 220] on icon "button" at bounding box center [997, 223] width 7 height 7
select select "33"
select select "2"
select select "0"
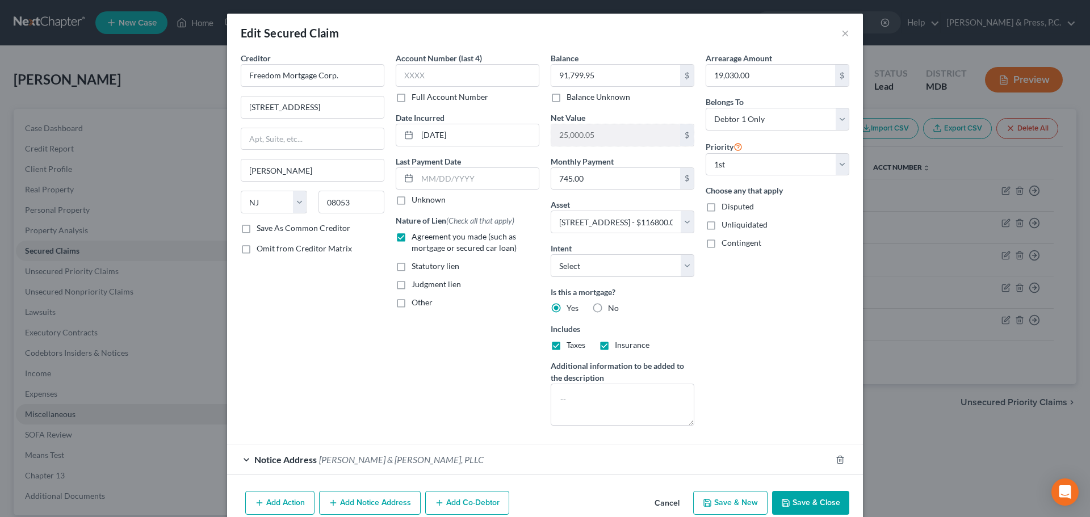
click at [658, 502] on button "Cancel" at bounding box center [667, 503] width 43 height 23
